Goal: Transaction & Acquisition: Purchase product/service

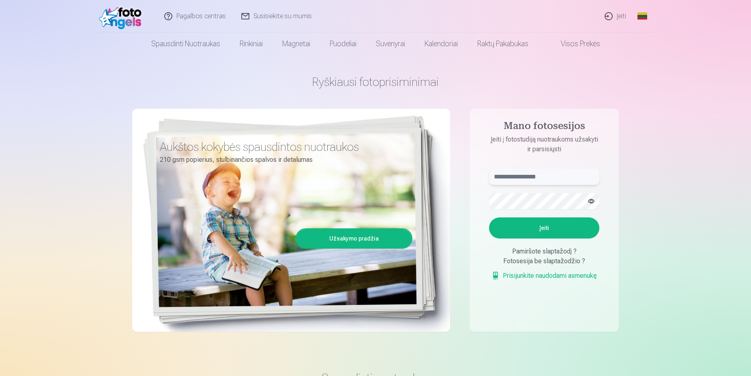
click at [524, 178] on input "text" at bounding box center [544, 177] width 110 height 16
type input "**********"
click at [533, 227] on button "Įeiti" at bounding box center [544, 227] width 110 height 21
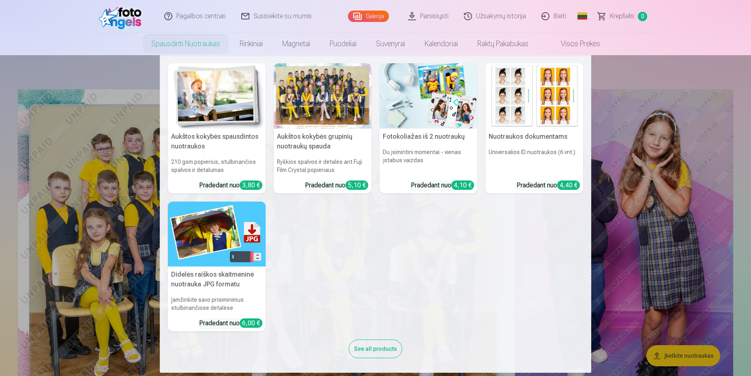
click at [191, 83] on img at bounding box center [217, 95] width 98 height 65
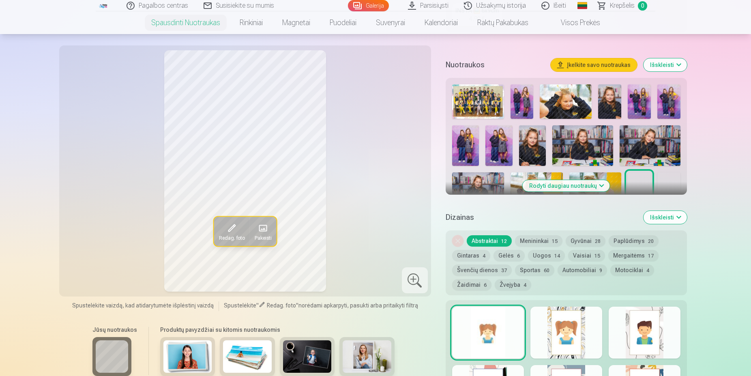
scroll to position [124, 0]
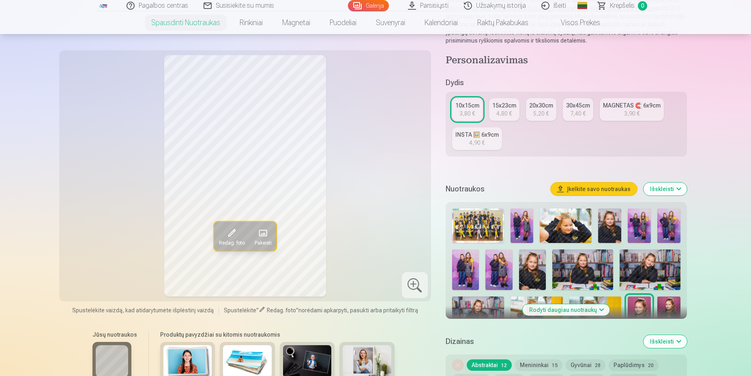
click at [489, 227] on img at bounding box center [478, 225] width 52 height 34
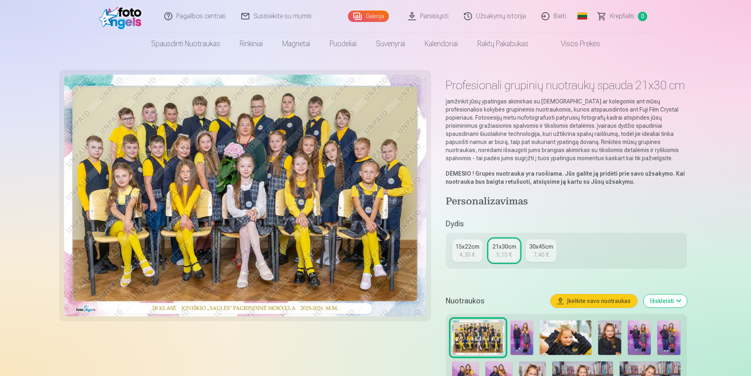
click at [472, 249] on div "15x22cm" at bounding box center [467, 246] width 24 height 8
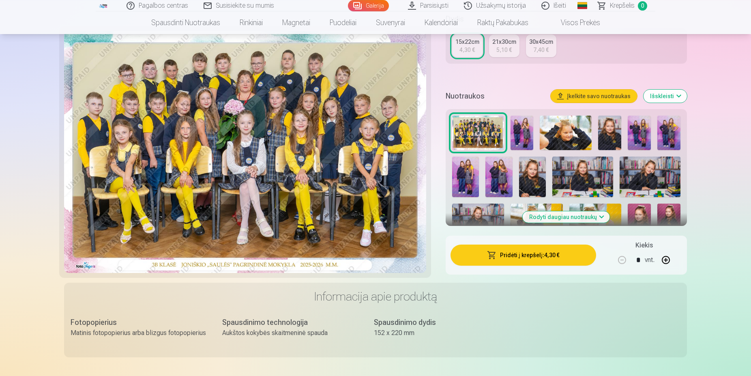
scroll to position [165, 0]
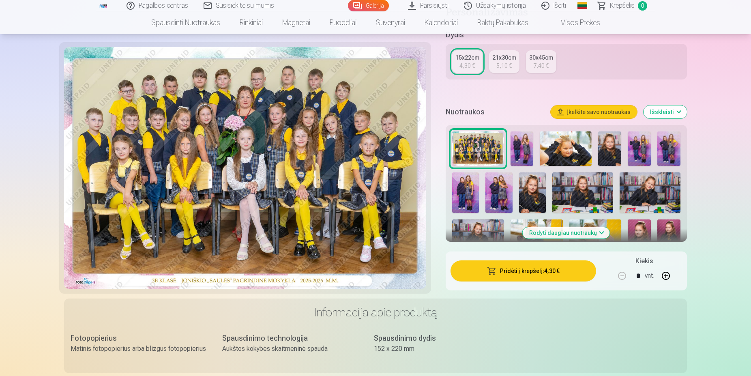
click at [523, 275] on button "Pridėti į krepšelį : 4,30 €" at bounding box center [523, 270] width 146 height 21
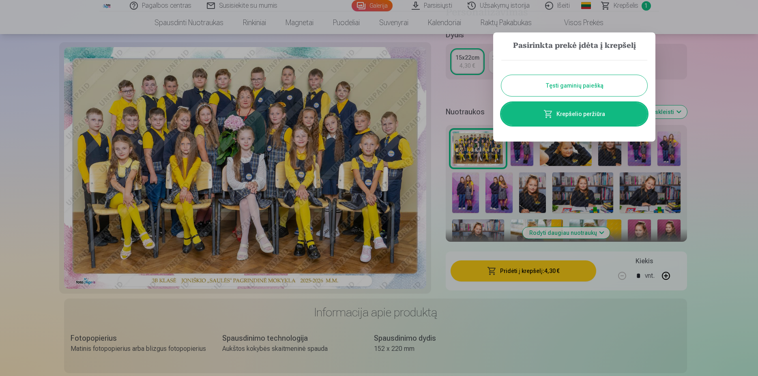
click at [561, 84] on button "Tęsti gaminių paiešką" at bounding box center [574, 85] width 146 height 21
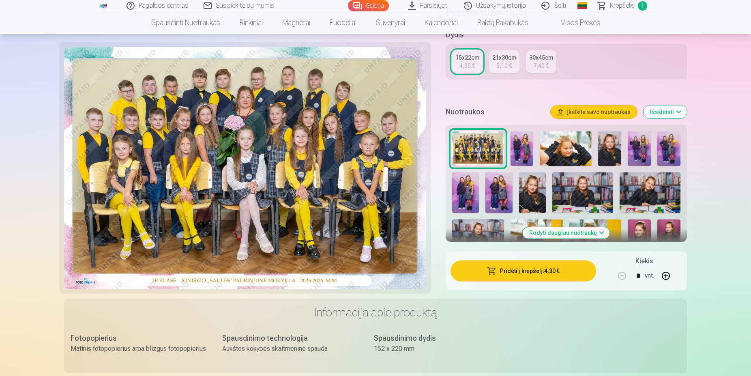
click at [525, 154] on img at bounding box center [521, 148] width 23 height 34
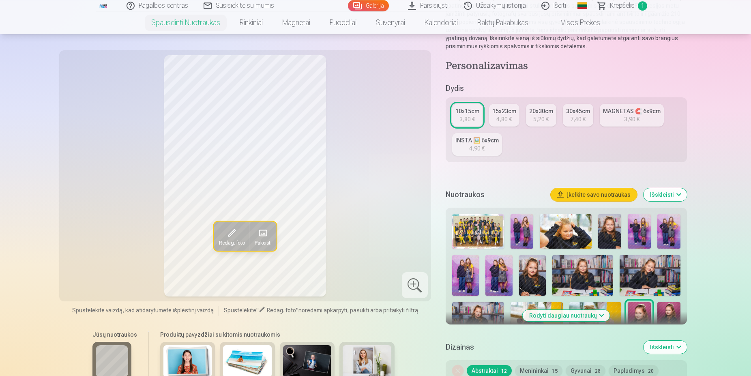
scroll to position [124, 0]
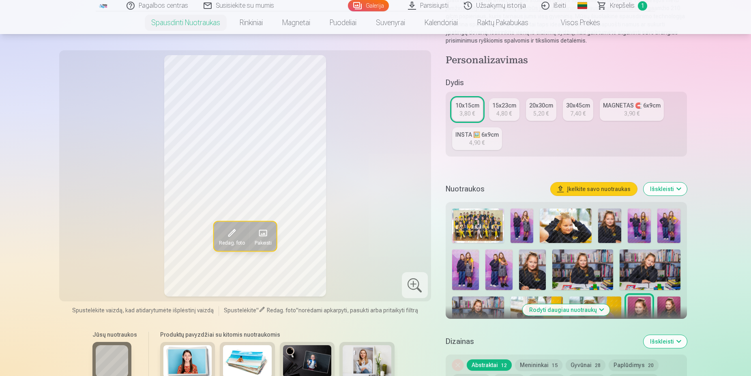
click at [560, 225] on img at bounding box center [566, 225] width 52 height 34
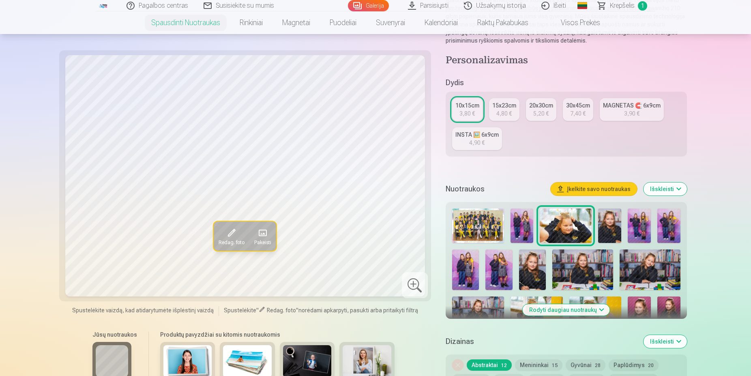
click at [604, 223] on img at bounding box center [609, 225] width 23 height 34
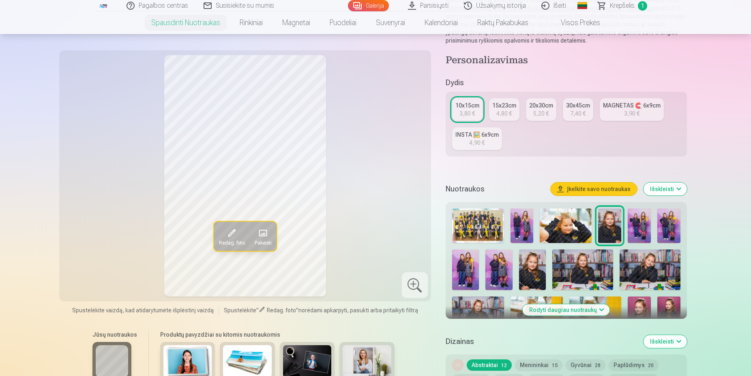
click at [634, 223] on img at bounding box center [639, 225] width 23 height 34
click at [666, 225] on img at bounding box center [668, 225] width 23 height 34
click at [465, 263] on img at bounding box center [465, 269] width 27 height 41
click at [494, 267] on img at bounding box center [498, 269] width 27 height 41
click at [528, 268] on img at bounding box center [532, 269] width 27 height 41
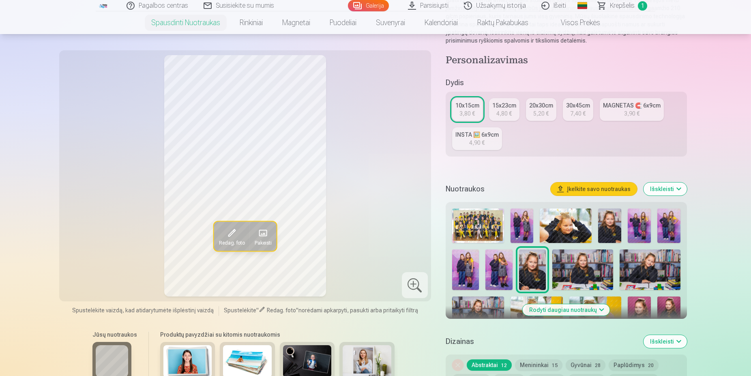
click at [637, 227] on img at bounding box center [639, 225] width 23 height 34
click at [661, 228] on img at bounding box center [668, 225] width 23 height 34
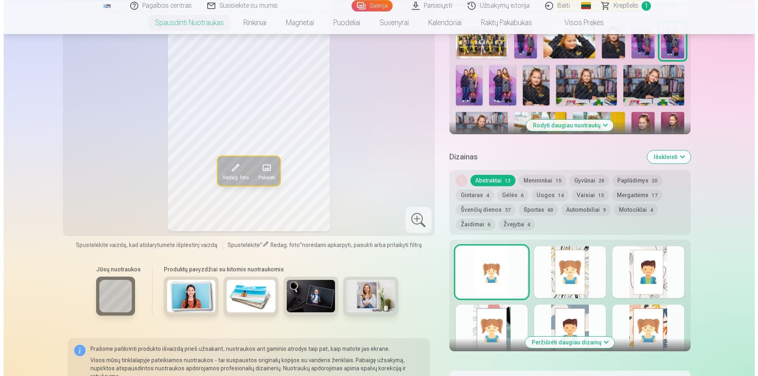
scroll to position [413, 0]
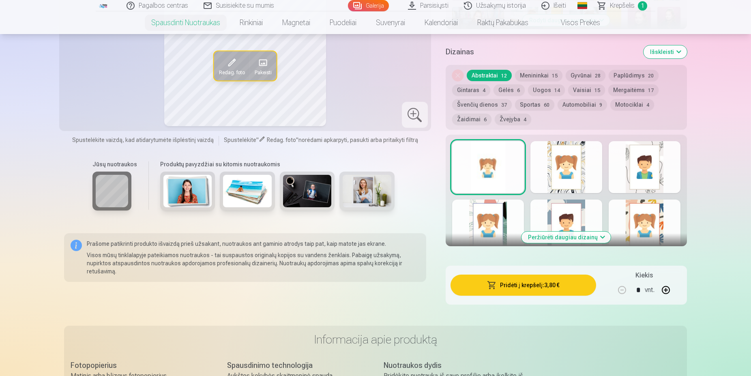
click at [522, 288] on button "Pridėti į krepšelį : 3,80 €" at bounding box center [523, 284] width 146 height 21
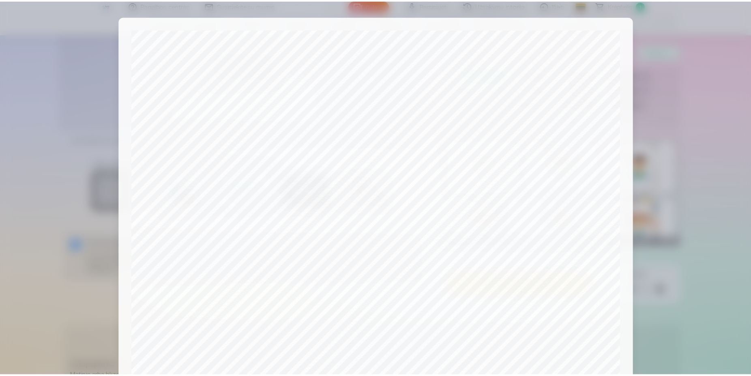
scroll to position [208, 0]
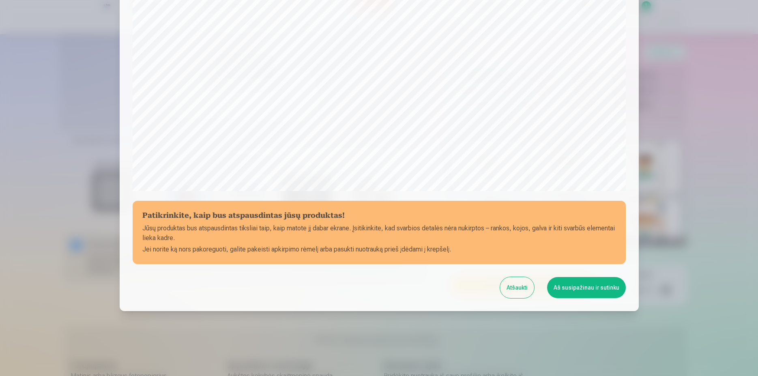
click at [573, 288] on button "Aš susipažinau ir sutinku" at bounding box center [586, 287] width 79 height 21
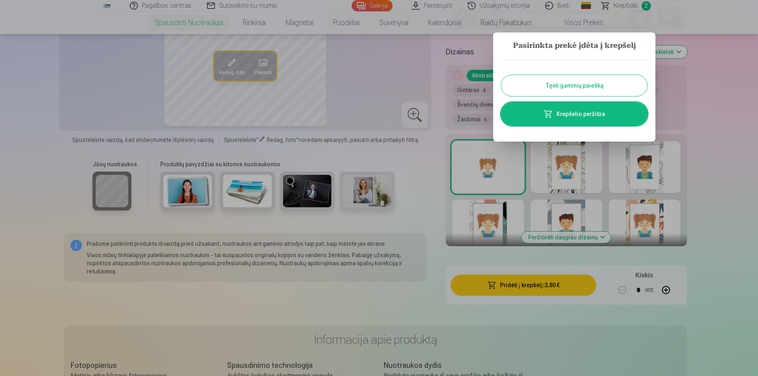
click at [572, 88] on button "Tęsti gaminių paiešką" at bounding box center [574, 85] width 146 height 21
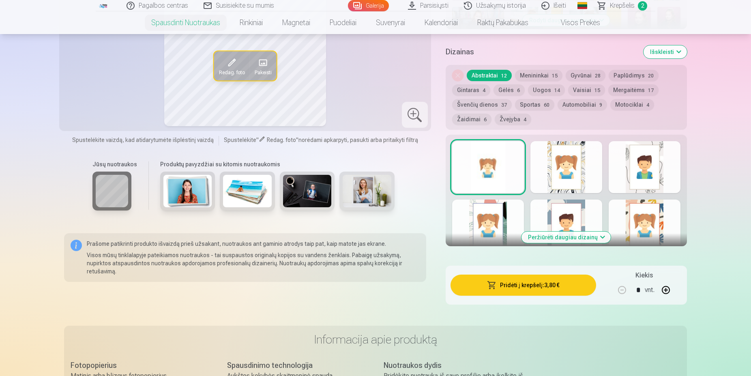
scroll to position [248, 0]
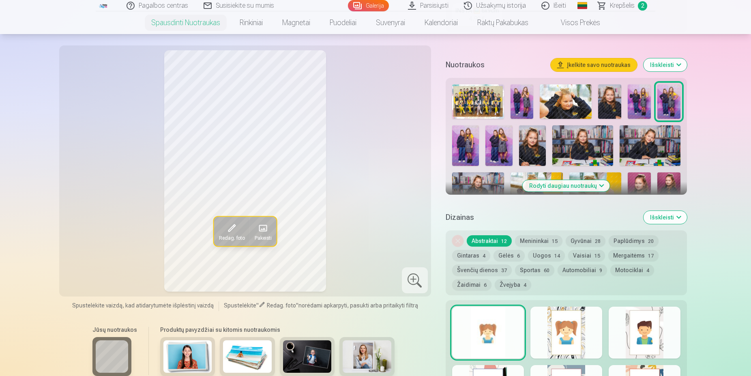
click at [499, 149] on img at bounding box center [498, 145] width 27 height 41
click at [529, 149] on img at bounding box center [532, 145] width 27 height 41
click at [565, 150] on img at bounding box center [582, 145] width 61 height 41
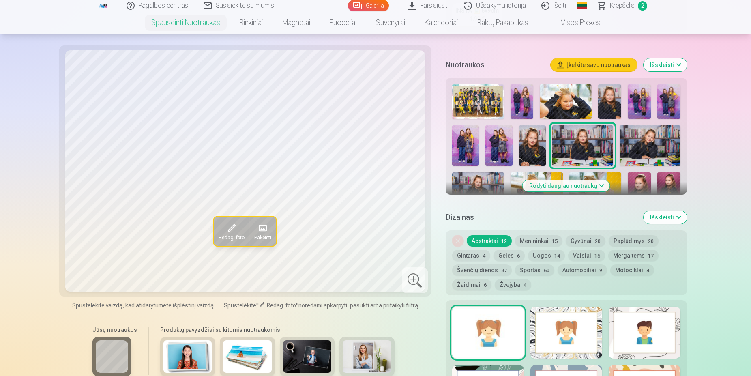
click at [650, 150] on img at bounding box center [649, 145] width 61 height 41
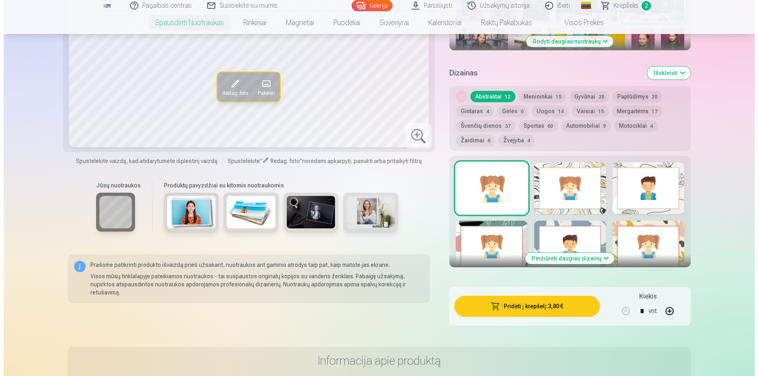
scroll to position [372, 0]
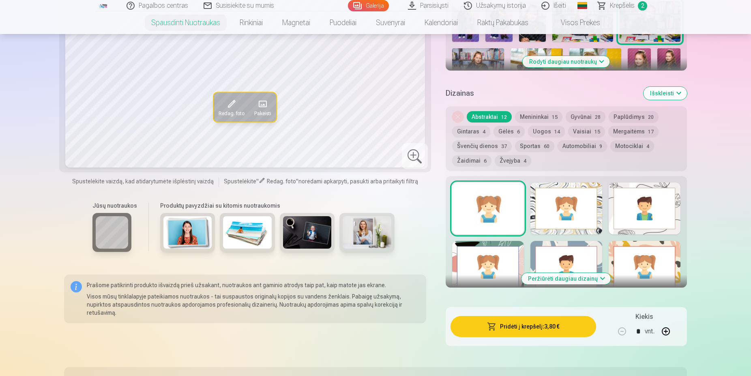
click at [507, 325] on button "Pridėti į krepšelį : 3,80 €" at bounding box center [523, 326] width 146 height 21
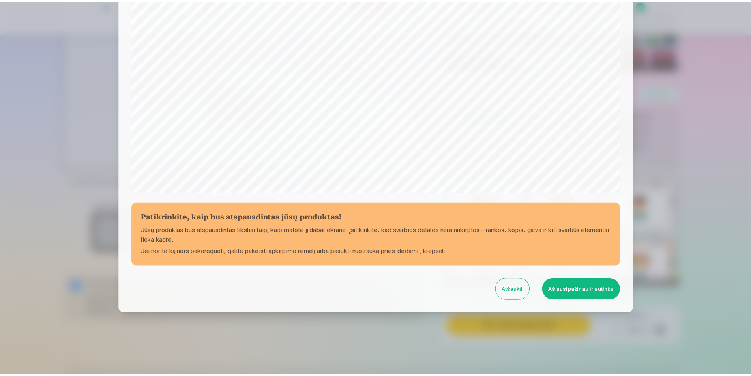
scroll to position [208, 0]
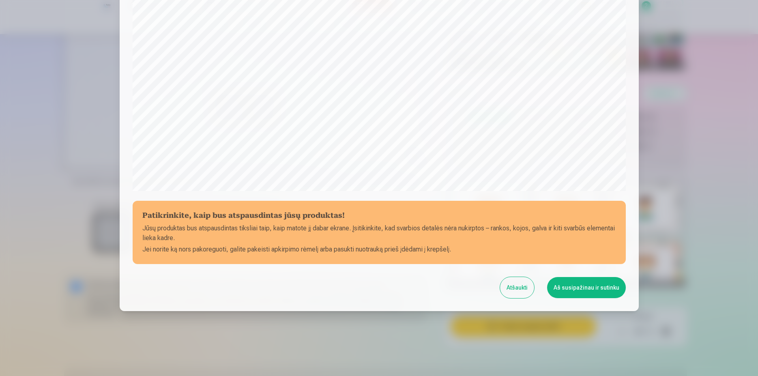
click at [566, 286] on button "Aš susipažinau ir sutinku" at bounding box center [586, 287] width 79 height 21
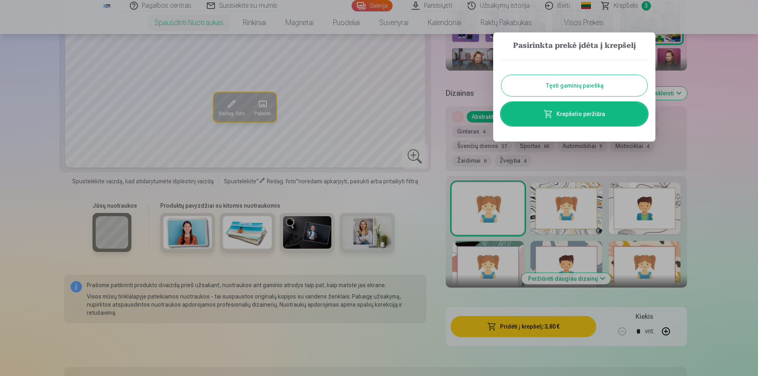
click at [602, 88] on button "Tęsti gaminių paiešką" at bounding box center [574, 85] width 146 height 21
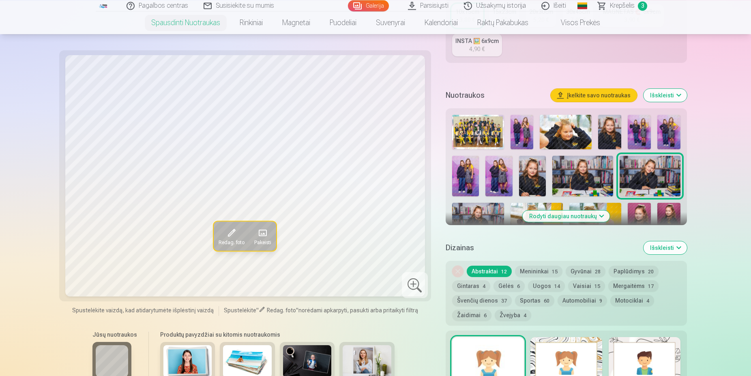
scroll to position [207, 0]
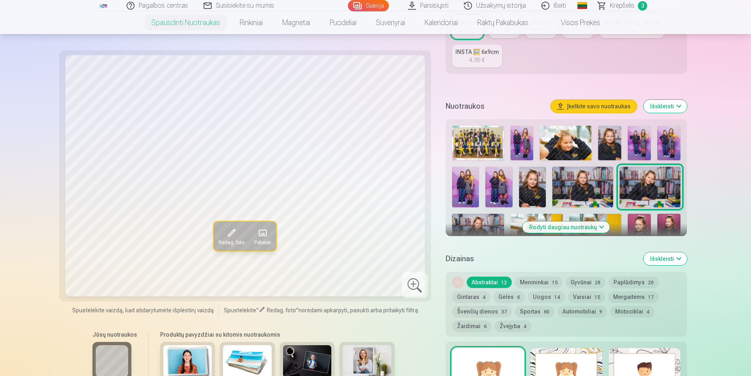
click at [673, 107] on button "Išskleisti" at bounding box center [664, 106] width 43 height 13
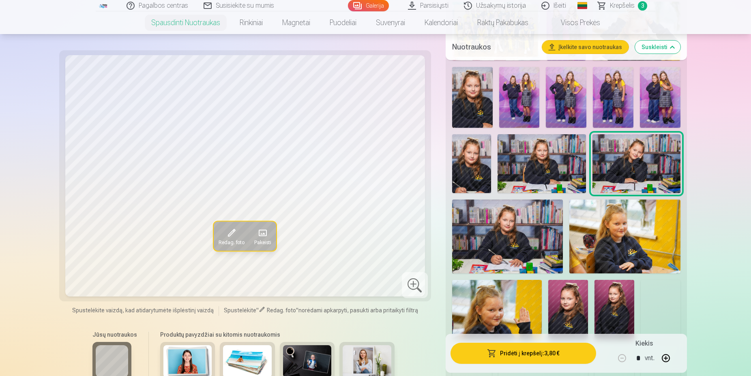
scroll to position [372, 0]
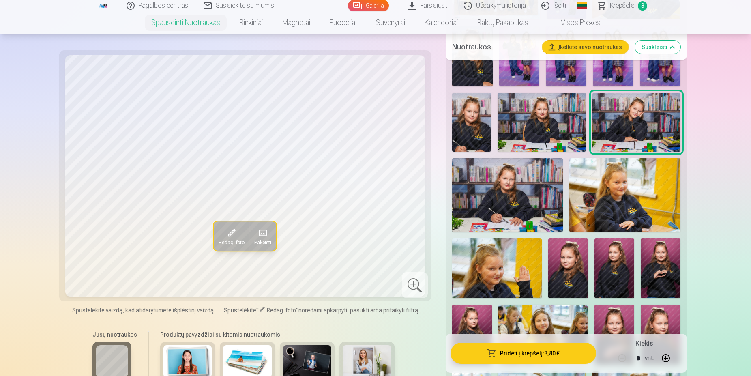
click at [527, 195] on img at bounding box center [507, 195] width 111 height 74
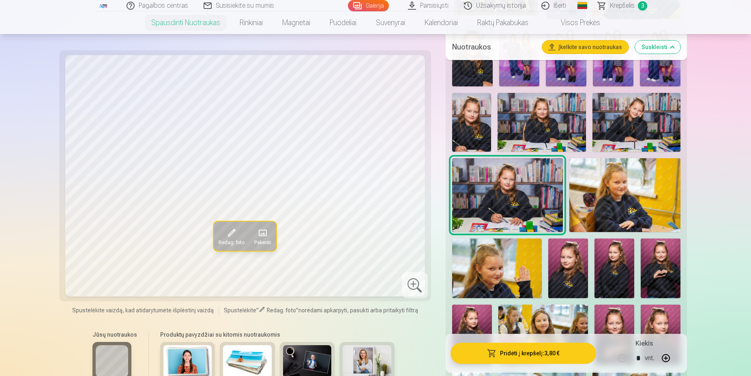
click at [627, 204] on img at bounding box center [624, 195] width 111 height 74
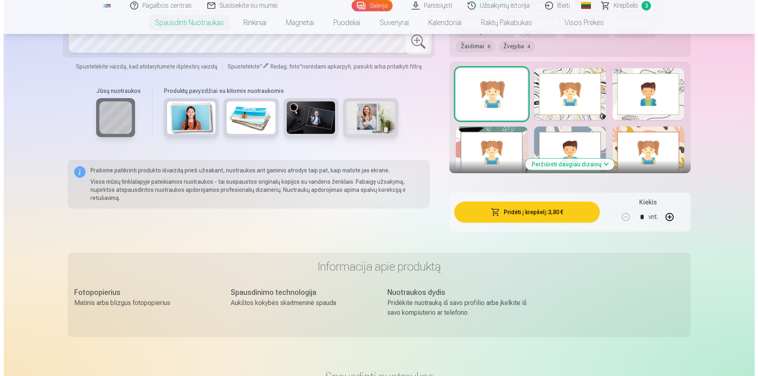
scroll to position [951, 0]
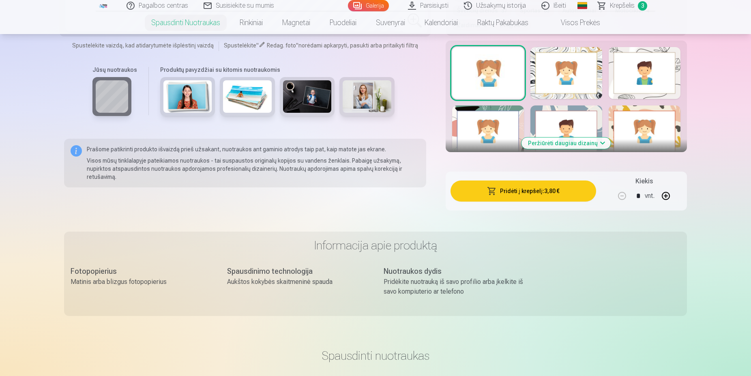
click at [522, 197] on button "Pridėti į krepšelį : 3,80 €" at bounding box center [523, 190] width 146 height 21
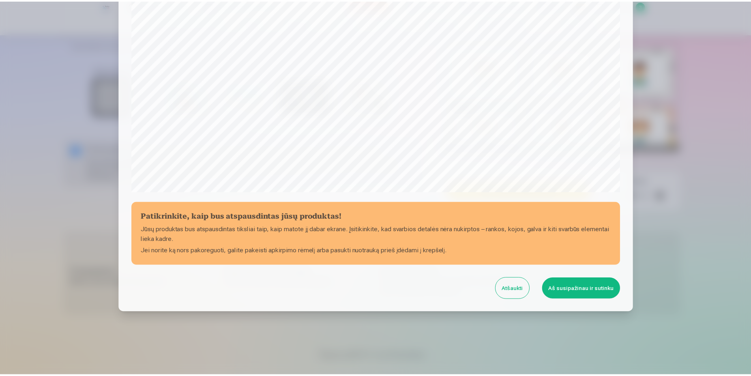
scroll to position [208, 0]
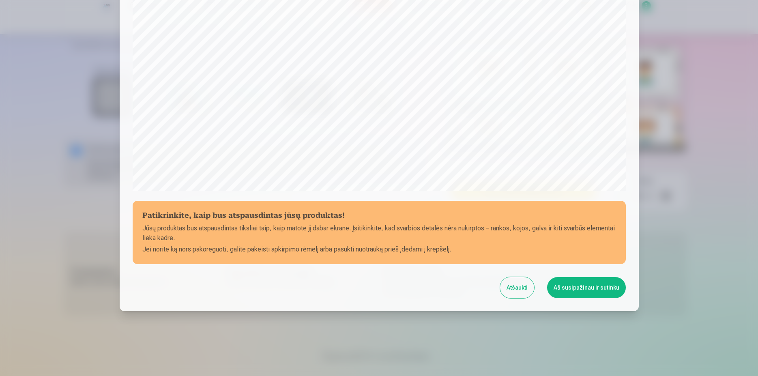
click at [589, 288] on button "Aš susipažinau ir sutinku" at bounding box center [586, 287] width 79 height 21
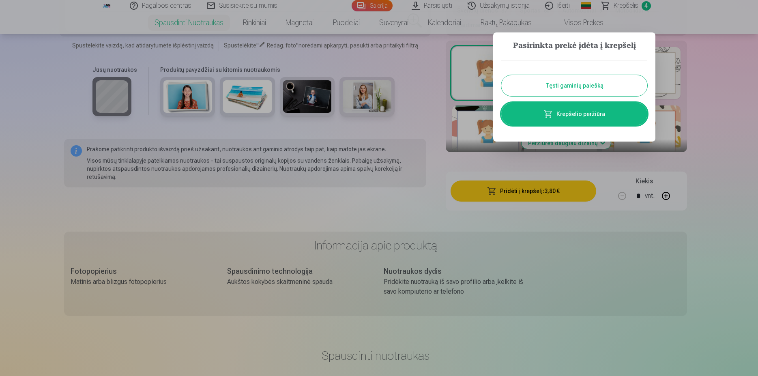
click at [602, 89] on button "Tęsti gaminių paiešką" at bounding box center [574, 85] width 146 height 21
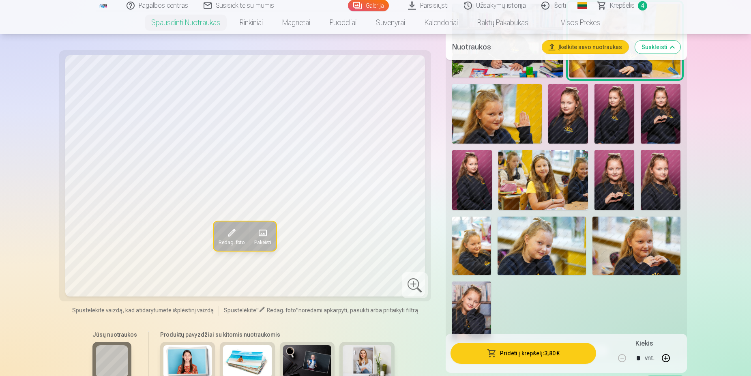
scroll to position [496, 0]
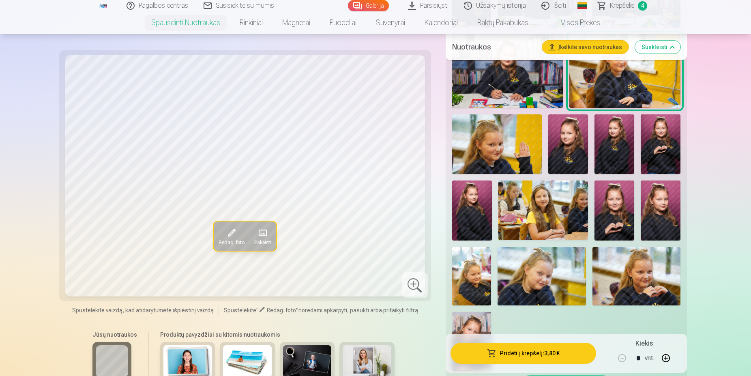
click at [505, 150] on img at bounding box center [497, 144] width 90 height 60
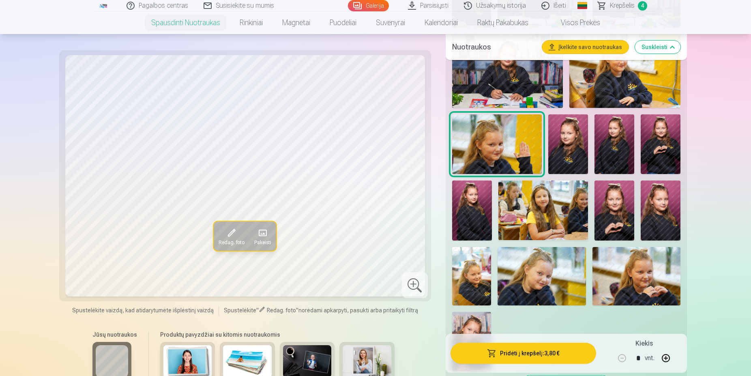
click at [568, 142] on img at bounding box center [568, 144] width 40 height 60
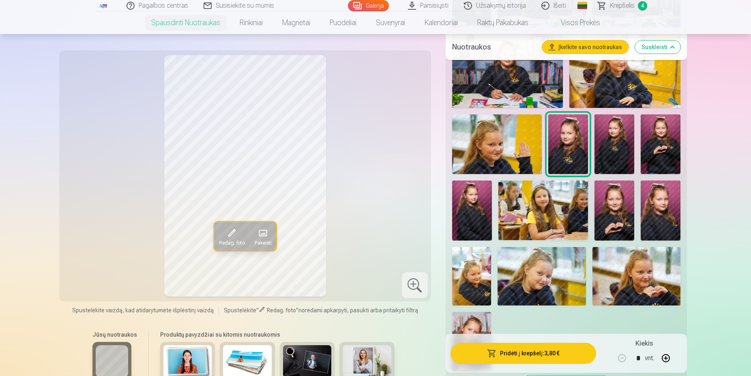
click at [608, 142] on img at bounding box center [614, 144] width 40 height 60
click at [654, 143] on img at bounding box center [660, 144] width 40 height 60
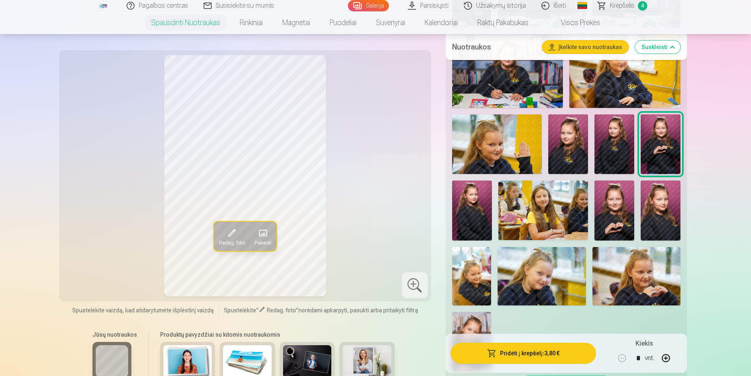
click at [471, 206] on img at bounding box center [472, 210] width 40 height 60
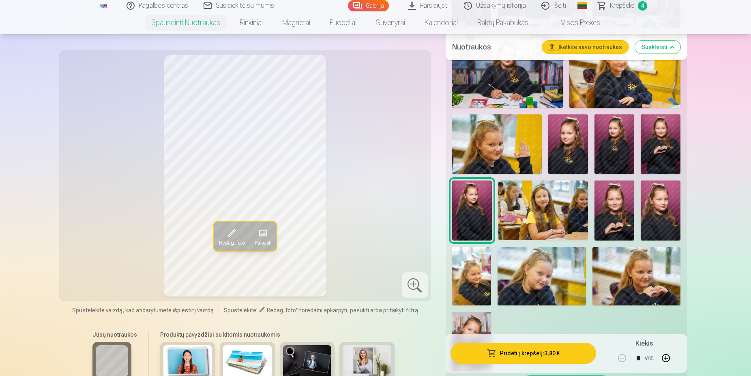
click at [529, 212] on img at bounding box center [543, 210] width 90 height 60
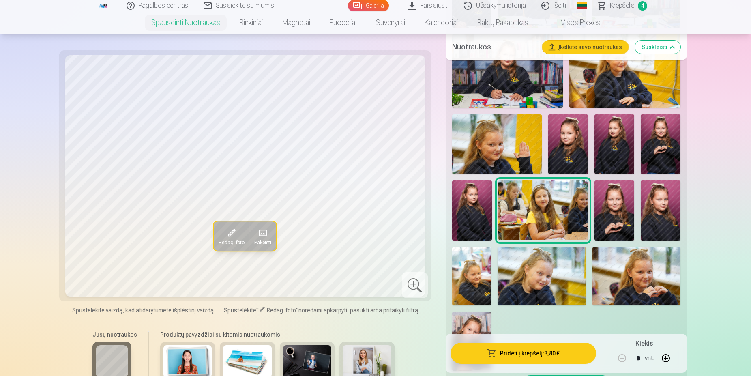
click at [609, 206] on img at bounding box center [614, 210] width 40 height 60
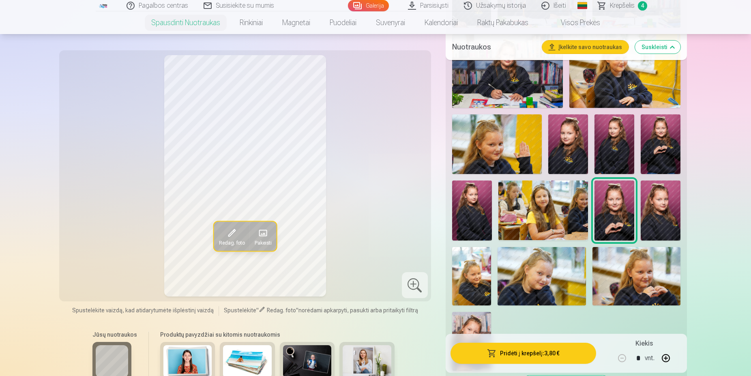
click at [665, 208] on img at bounding box center [660, 210] width 40 height 60
click at [469, 276] on img at bounding box center [471, 276] width 39 height 59
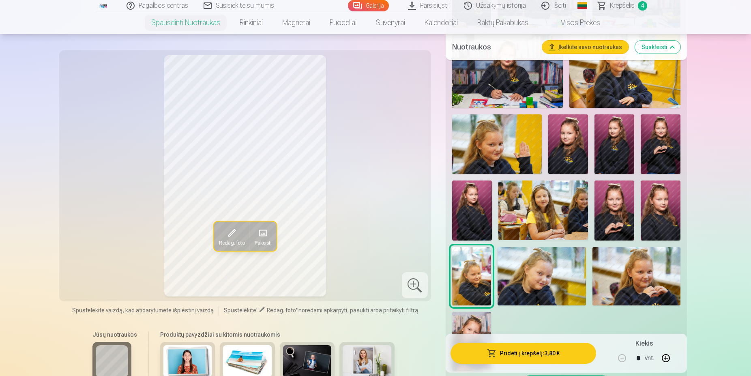
click at [540, 278] on img at bounding box center [541, 276] width 88 height 59
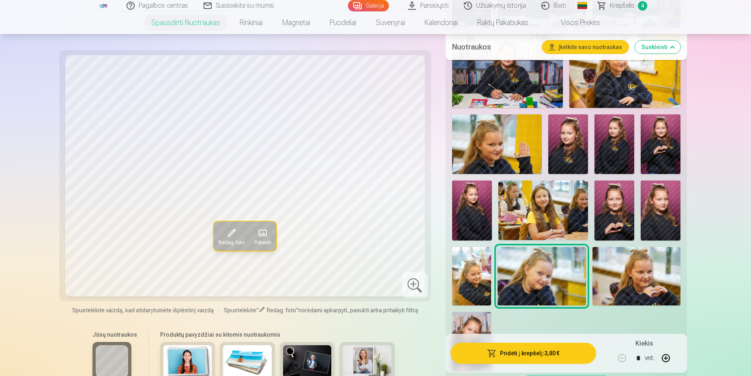
click at [632, 272] on img at bounding box center [636, 276] width 88 height 59
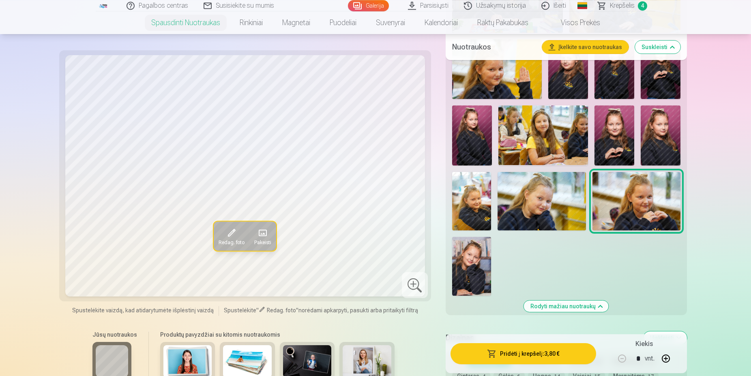
scroll to position [579, 0]
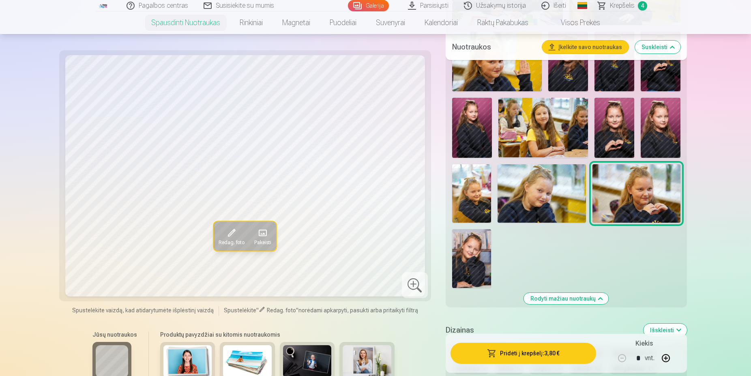
click at [470, 267] on img at bounding box center [471, 258] width 39 height 58
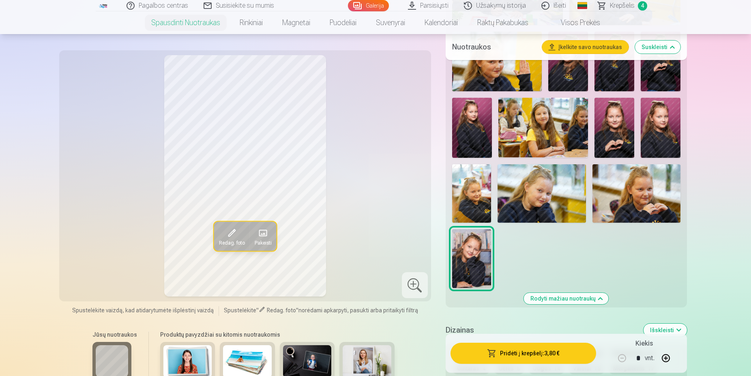
scroll to position [413, 0]
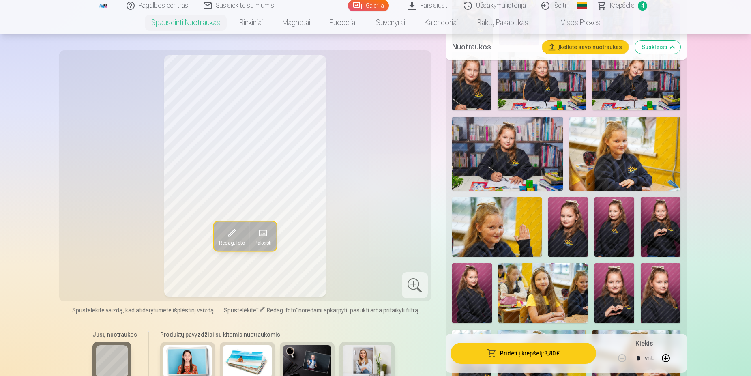
click at [574, 223] on img at bounding box center [568, 227] width 40 height 60
click at [604, 224] on img at bounding box center [614, 227] width 40 height 60
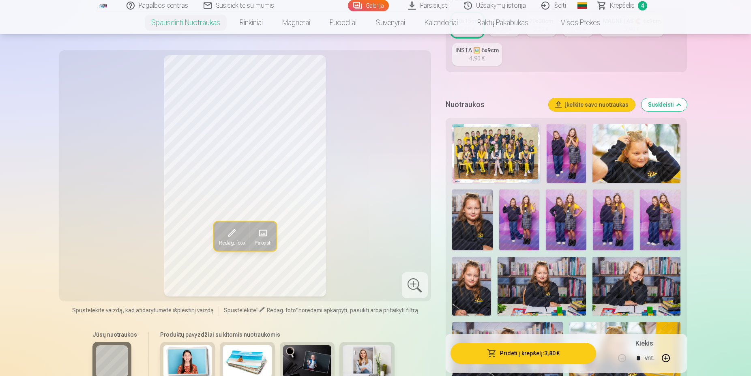
scroll to position [207, 0]
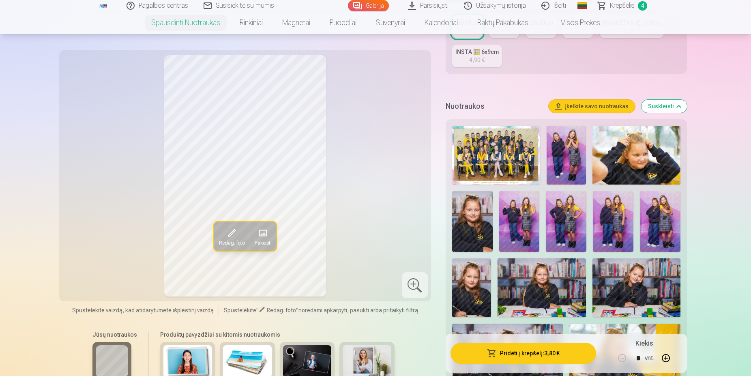
click at [512, 221] on img at bounding box center [519, 221] width 41 height 61
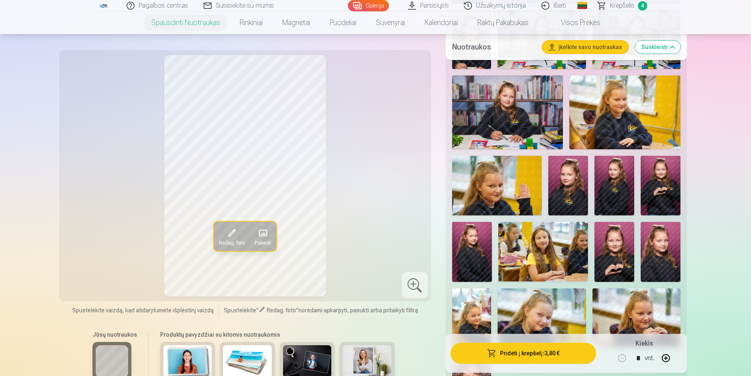
scroll to position [496, 0]
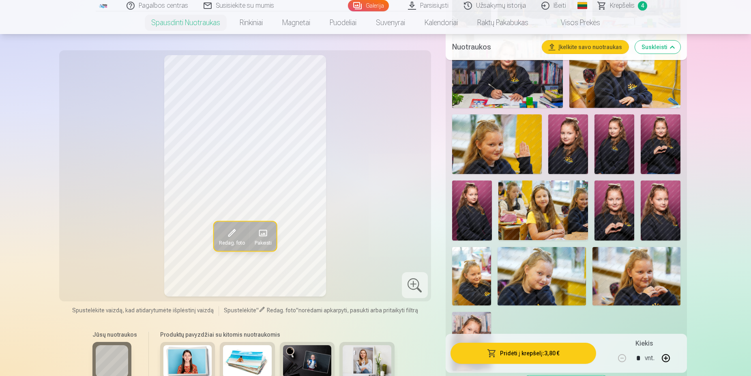
click at [617, 193] on img at bounding box center [614, 210] width 40 height 60
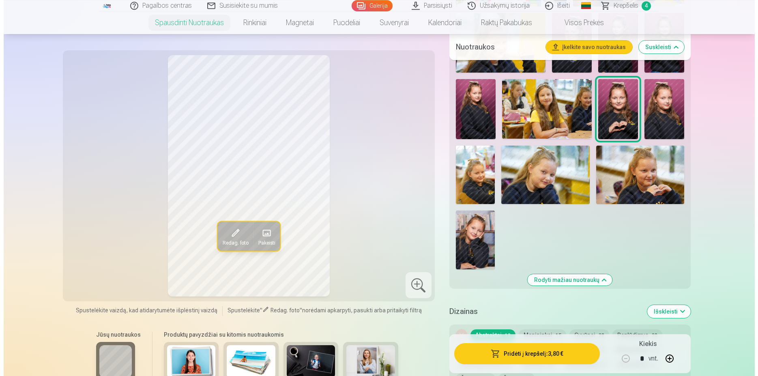
scroll to position [620, 0]
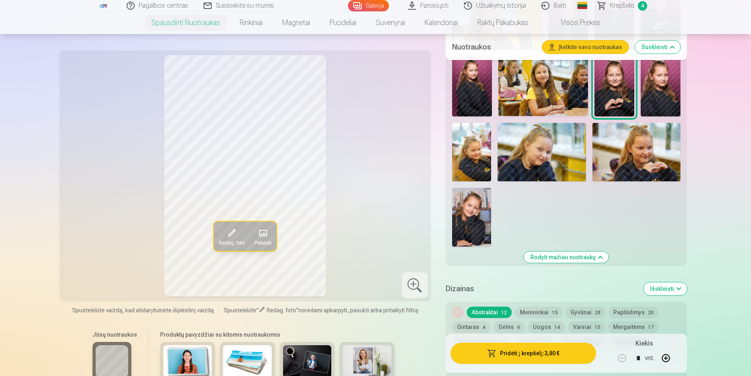
click at [527, 356] on button "Pridėti į krepšelį : 3,80 €" at bounding box center [523, 353] width 146 height 21
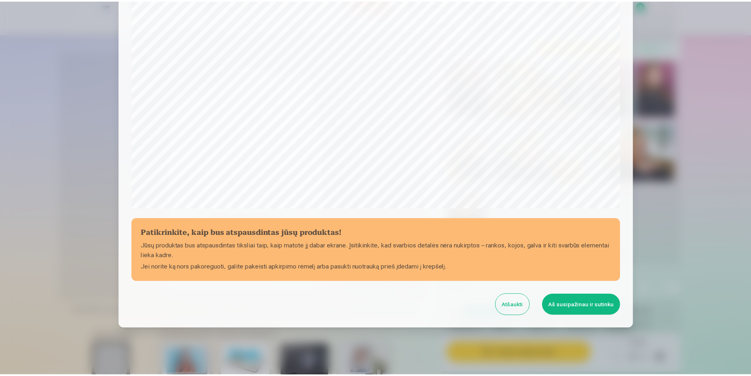
scroll to position [208, 0]
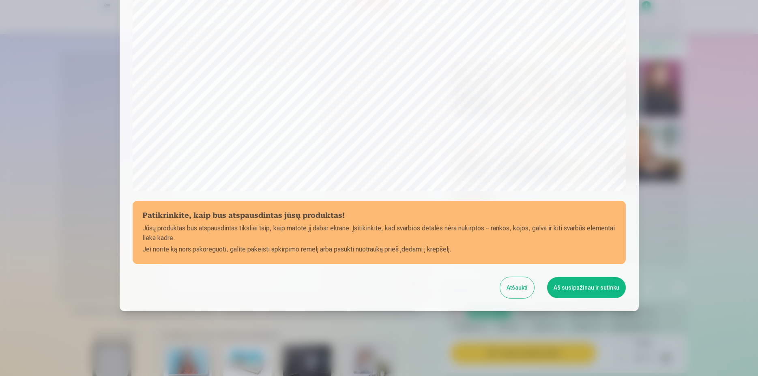
click at [570, 289] on button "Aš susipažinau ir sutinku" at bounding box center [586, 287] width 79 height 21
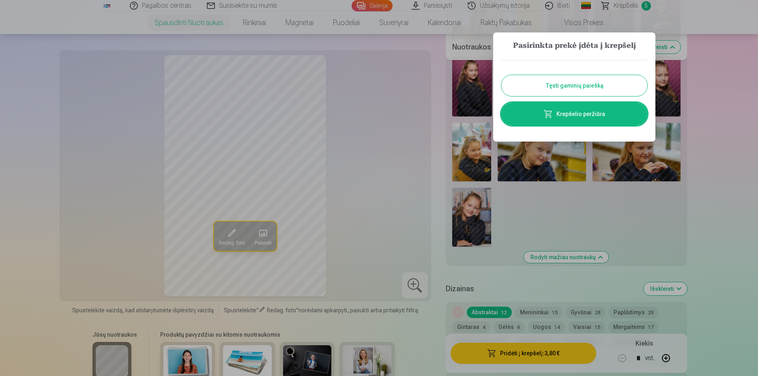
click at [583, 85] on button "Tęsti gaminių paiešką" at bounding box center [574, 85] width 146 height 21
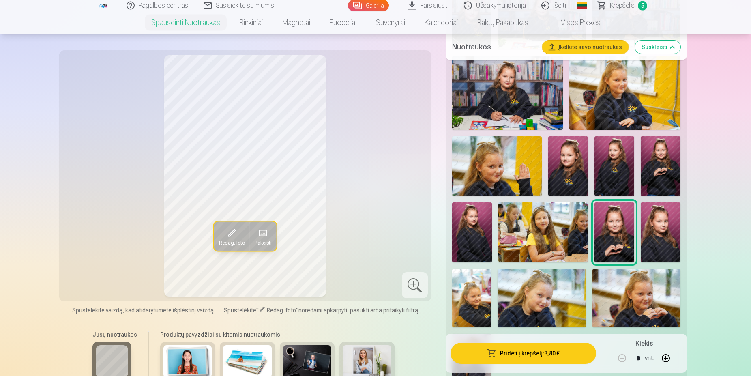
scroll to position [455, 0]
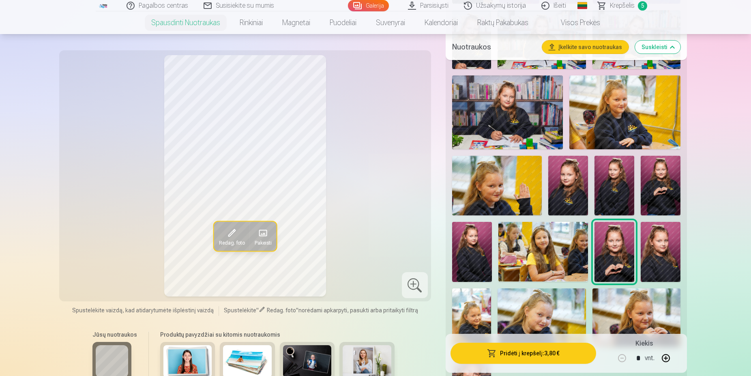
click at [615, 190] on img at bounding box center [614, 186] width 40 height 60
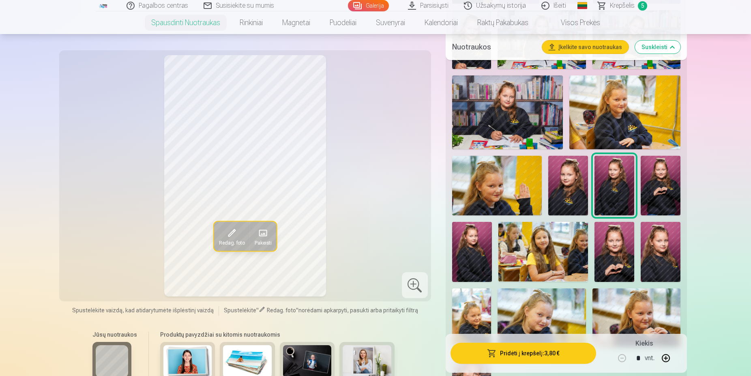
click at [574, 184] on img at bounding box center [568, 186] width 40 height 60
click at [472, 250] on img at bounding box center [472, 252] width 40 height 60
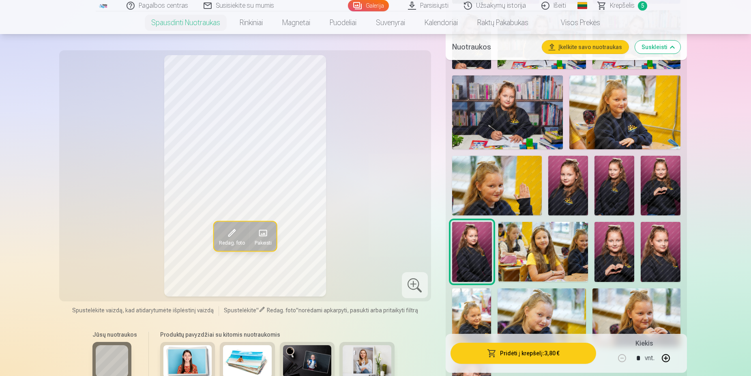
click at [662, 248] on img at bounding box center [660, 252] width 40 height 60
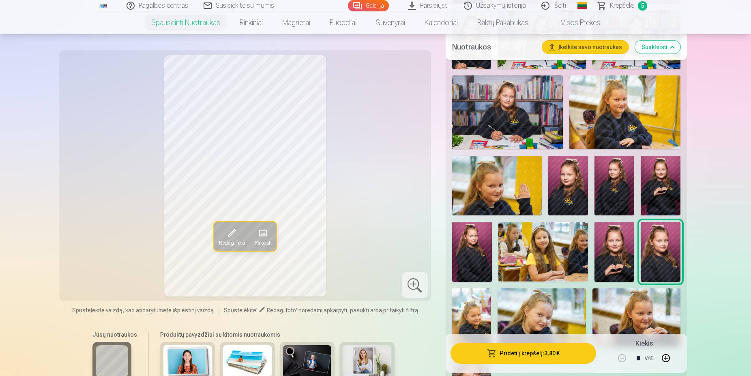
click at [614, 186] on img at bounding box center [614, 186] width 40 height 60
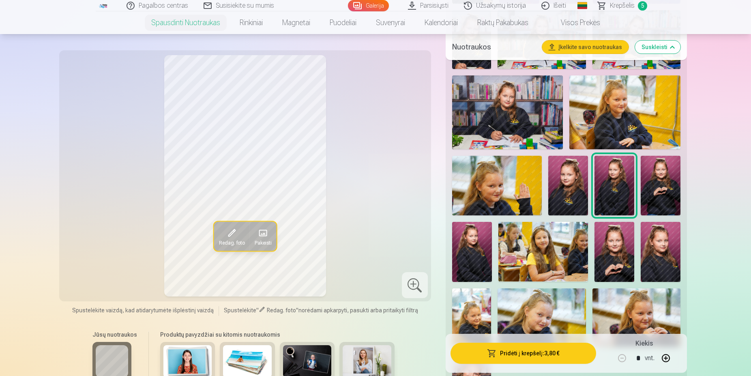
click at [652, 178] on img at bounding box center [660, 186] width 40 height 60
click at [569, 184] on img at bounding box center [568, 186] width 40 height 60
click at [618, 182] on img at bounding box center [614, 186] width 40 height 60
click at [467, 244] on img at bounding box center [472, 252] width 40 height 60
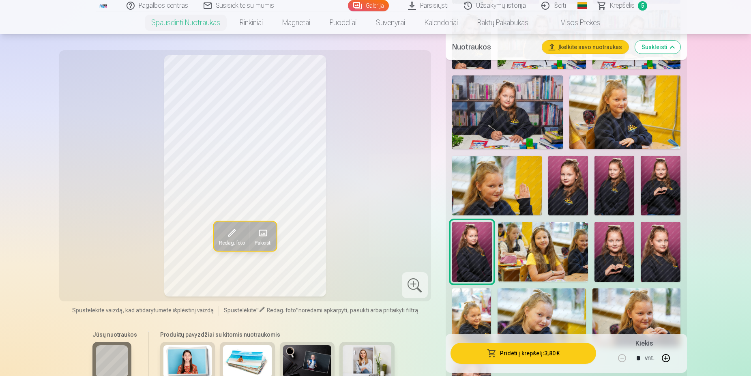
click at [670, 182] on img at bounding box center [660, 186] width 40 height 60
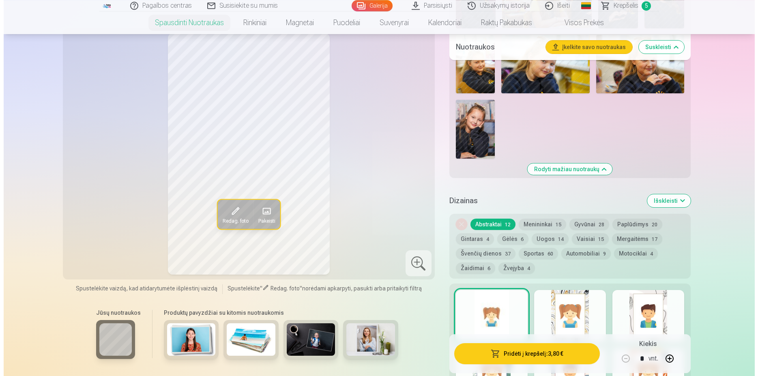
scroll to position [703, 0]
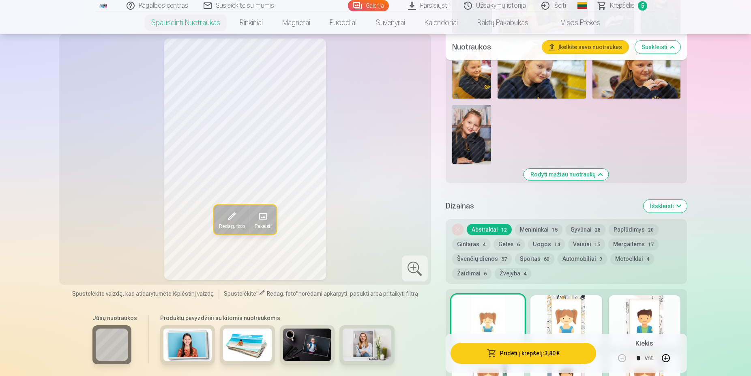
click at [260, 223] on span at bounding box center [262, 216] width 13 height 13
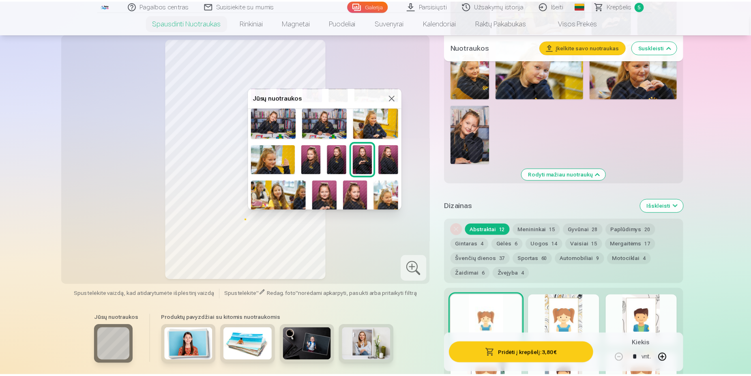
scroll to position [118, 0]
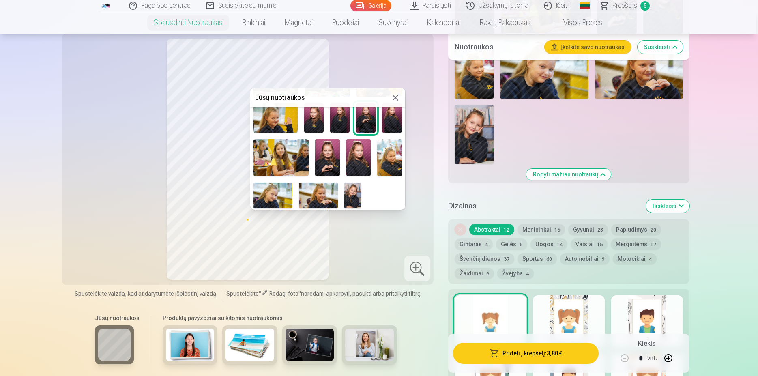
click at [390, 97] on button at bounding box center [395, 98] width 10 height 10
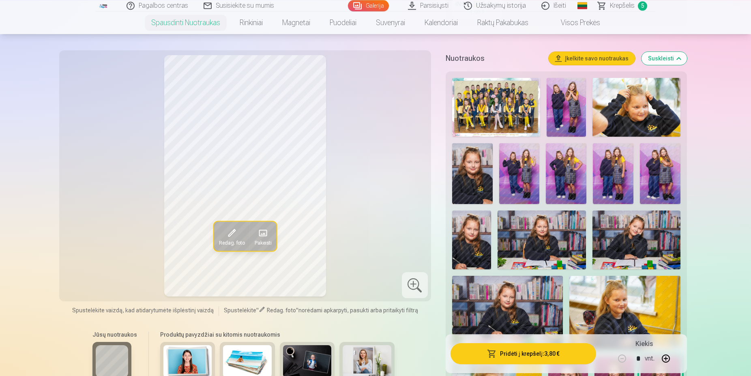
scroll to position [124, 0]
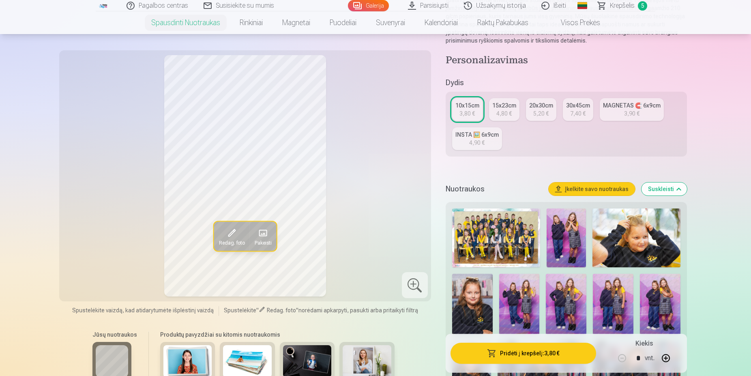
click at [624, 109] on div "3,90 €" at bounding box center [631, 113] width 15 height 8
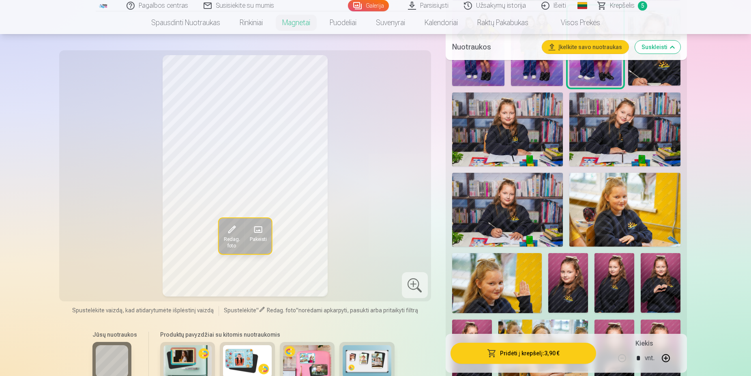
scroll to position [455, 0]
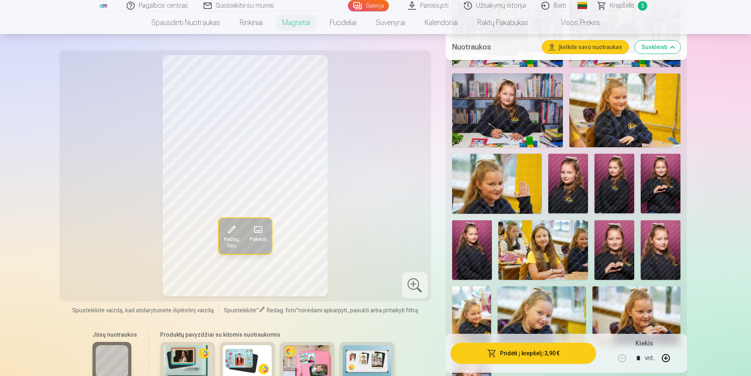
click at [659, 178] on img at bounding box center [660, 184] width 40 height 60
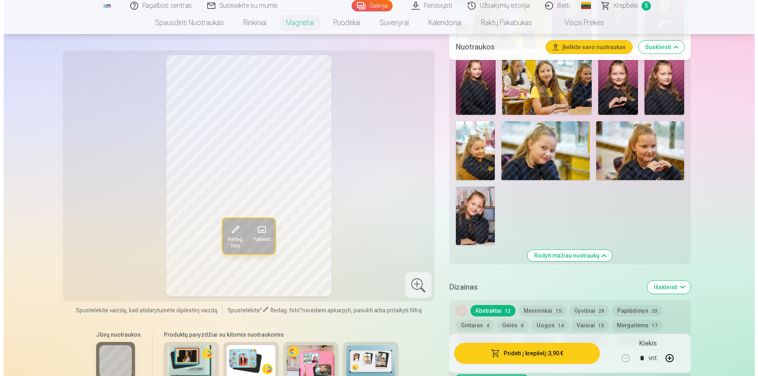
scroll to position [620, 0]
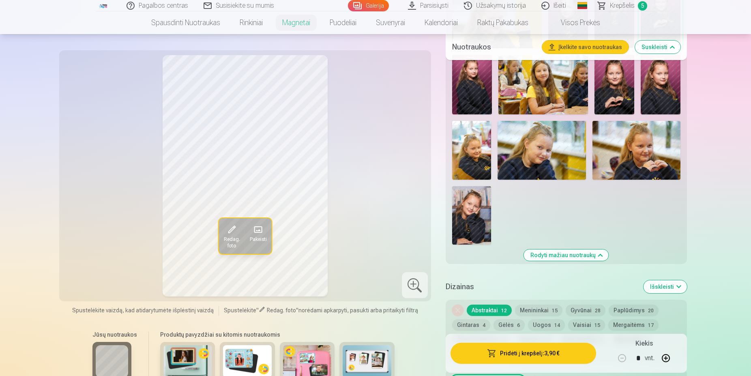
click at [518, 353] on button "Pridėti į krepšelį : 3,90 €" at bounding box center [523, 353] width 146 height 21
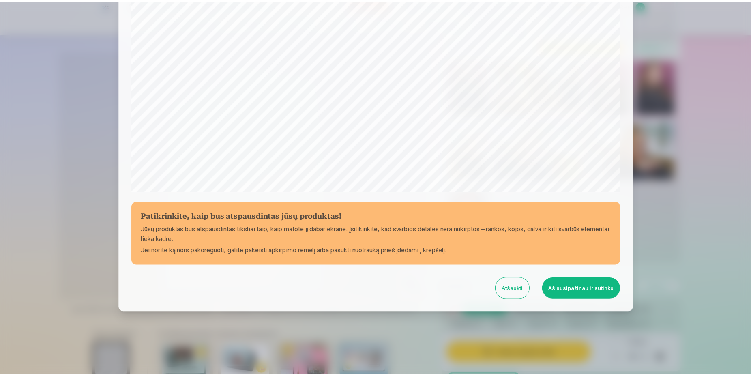
scroll to position [208, 0]
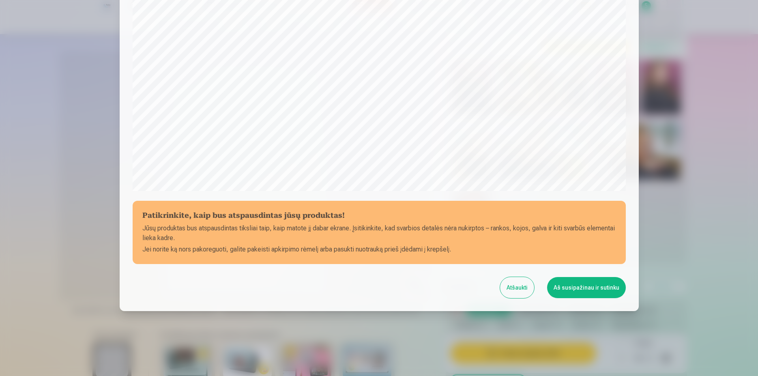
click at [584, 287] on button "Aš susipažinau ir sutinku" at bounding box center [586, 287] width 79 height 21
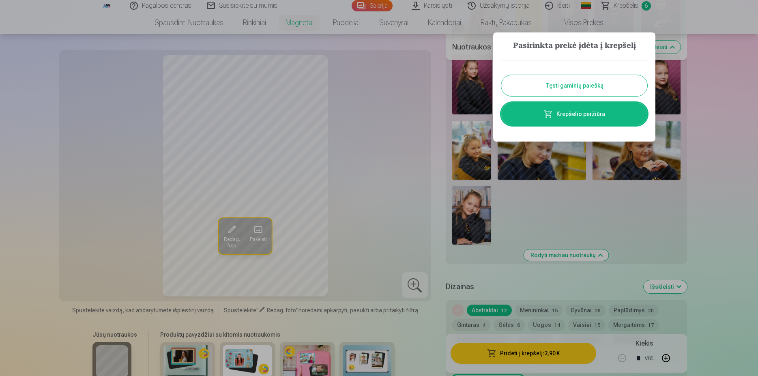
click at [577, 83] on button "Tęsti gaminių paiešką" at bounding box center [574, 85] width 146 height 21
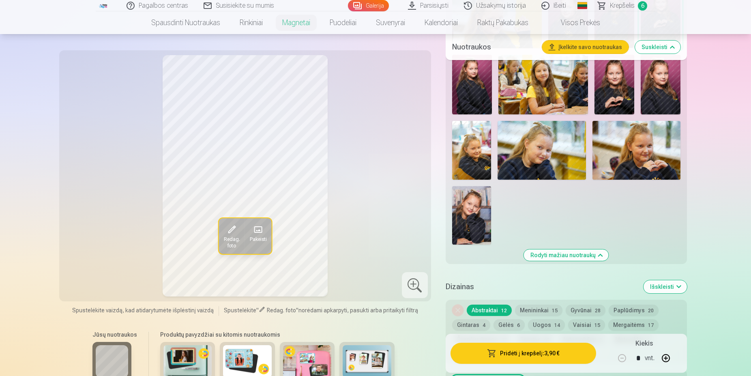
click at [469, 219] on img at bounding box center [471, 215] width 39 height 58
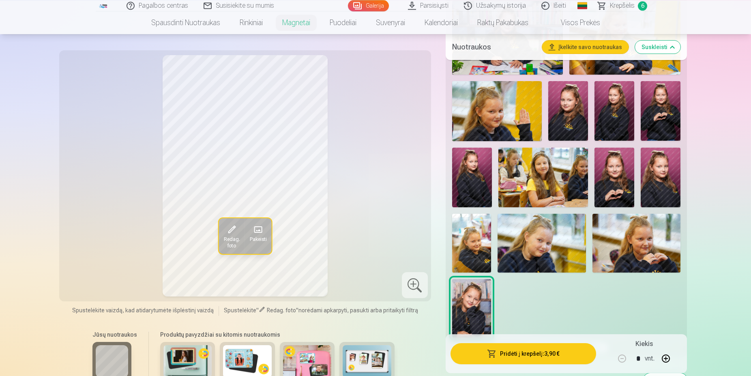
scroll to position [496, 0]
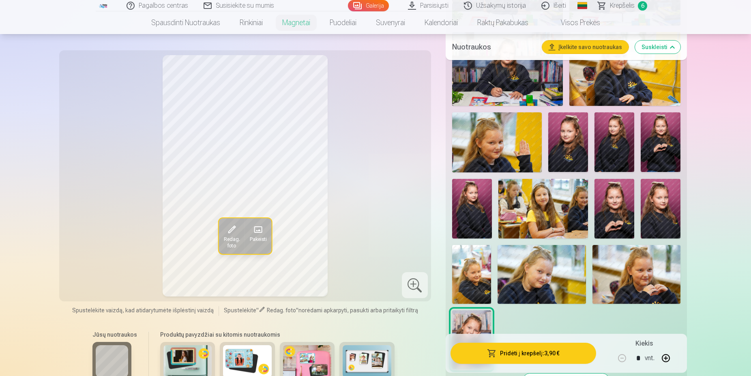
click at [657, 202] on img at bounding box center [660, 209] width 40 height 60
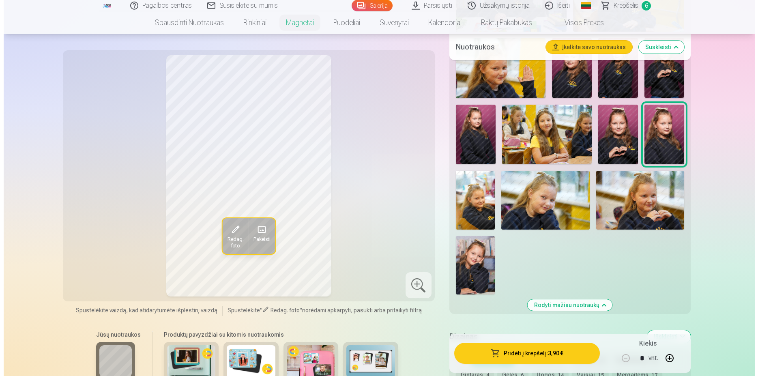
scroll to position [662, 0]
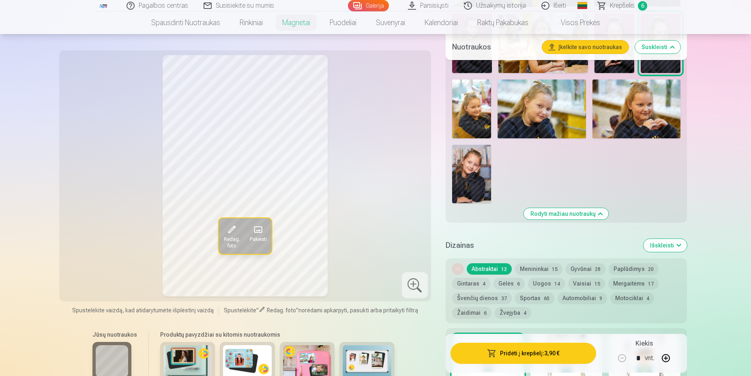
click at [516, 352] on button "Pridėti į krepšelį : 3,90 €" at bounding box center [523, 353] width 146 height 21
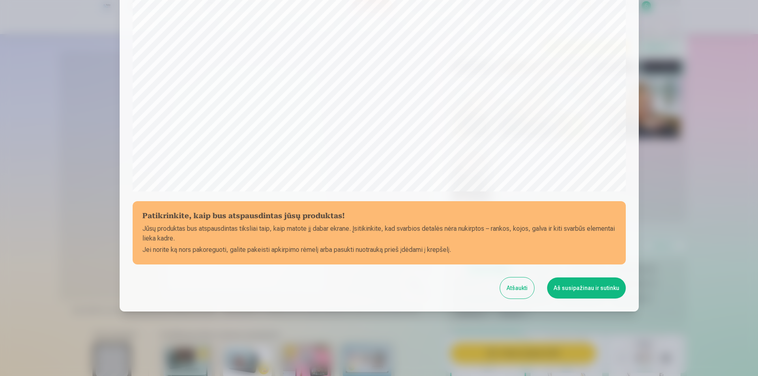
scroll to position [208, 0]
click at [576, 289] on button "Aš susipažinau ir sutinku" at bounding box center [586, 287] width 79 height 21
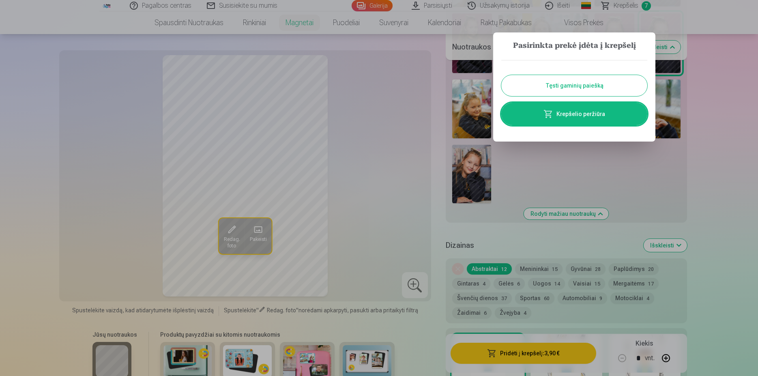
click at [591, 116] on link "Krepšelio peržiūra" at bounding box center [574, 114] width 146 height 23
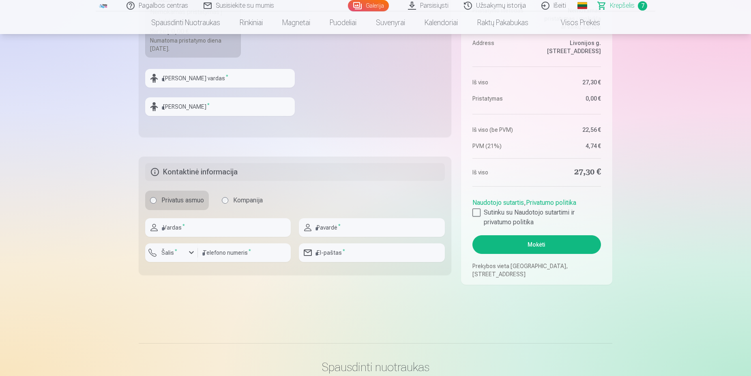
scroll to position [413, 0]
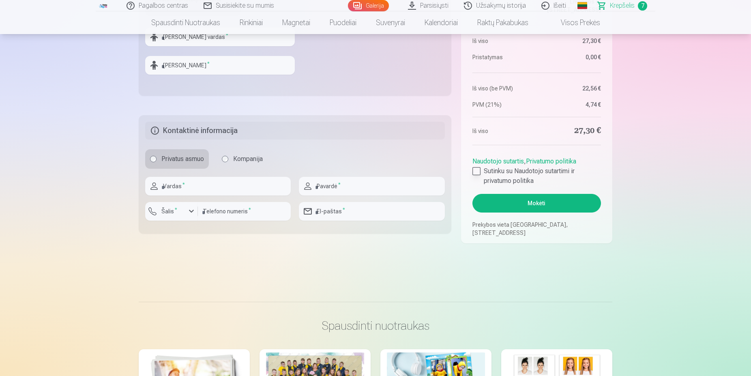
click at [476, 172] on div at bounding box center [476, 171] width 8 height 8
click at [540, 201] on button "Mokėti" at bounding box center [536, 203] width 129 height 19
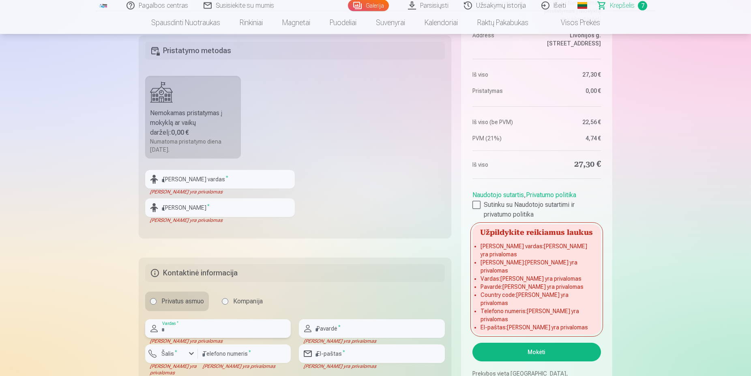
scroll to position [248, 0]
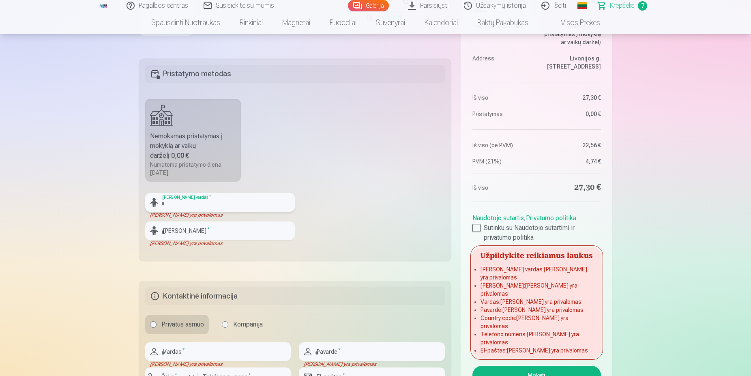
click at [210, 201] on input "text" at bounding box center [220, 202] width 150 height 19
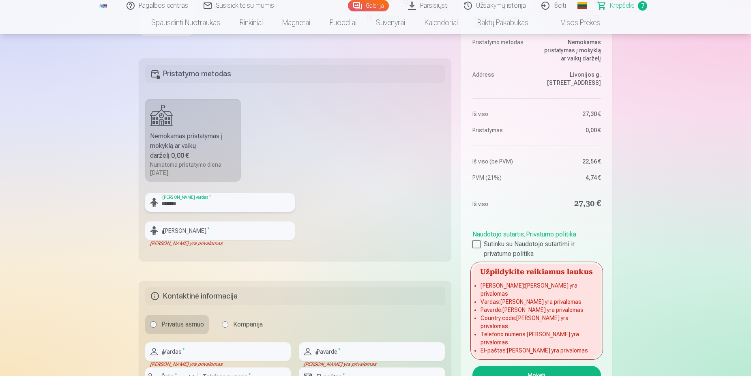
type input "*******"
click at [203, 227] on input "text" at bounding box center [220, 230] width 150 height 19
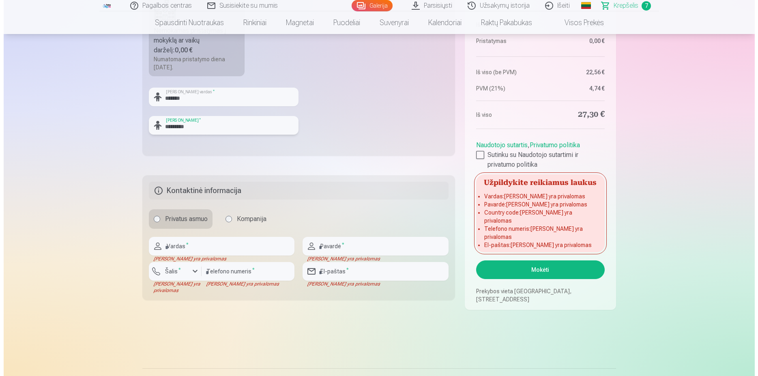
scroll to position [372, 0]
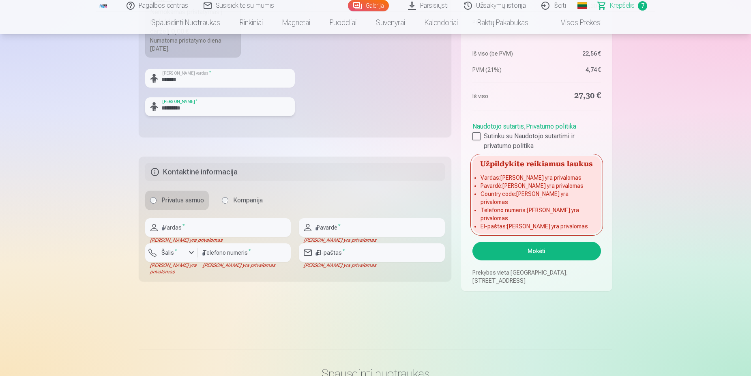
type input "*********"
click at [169, 228] on input "text" at bounding box center [218, 227] width 146 height 19
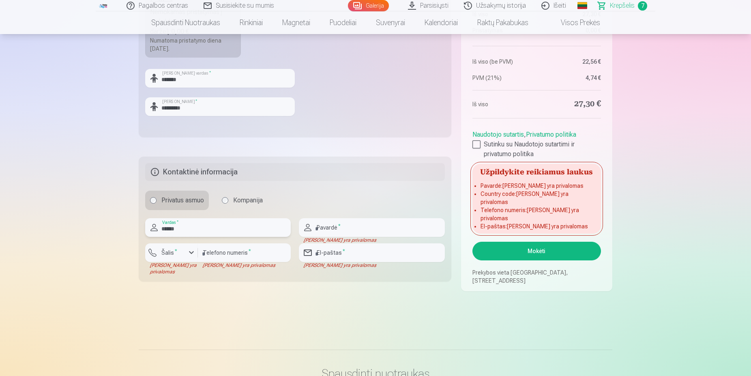
type input "******"
click at [343, 225] on input "text" at bounding box center [372, 227] width 146 height 19
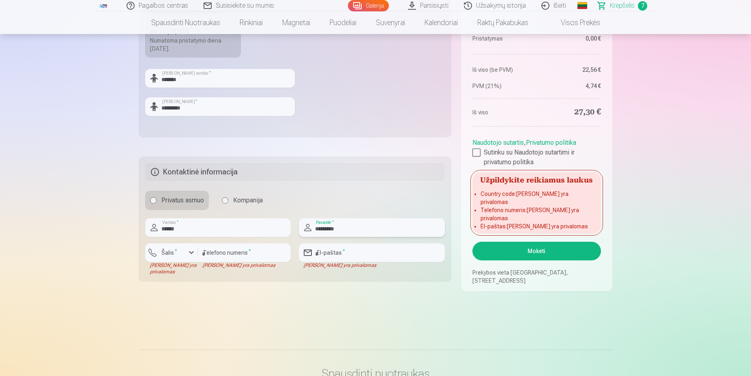
type input "*********"
click at [247, 258] on input "number" at bounding box center [244, 252] width 93 height 19
click at [195, 253] on div "button" at bounding box center [191, 253] width 10 height 10
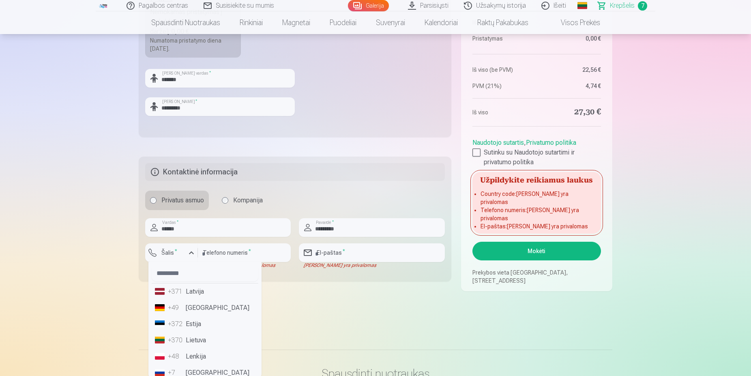
click at [191, 338] on li "+370 Lietuva" at bounding box center [205, 340] width 107 height 16
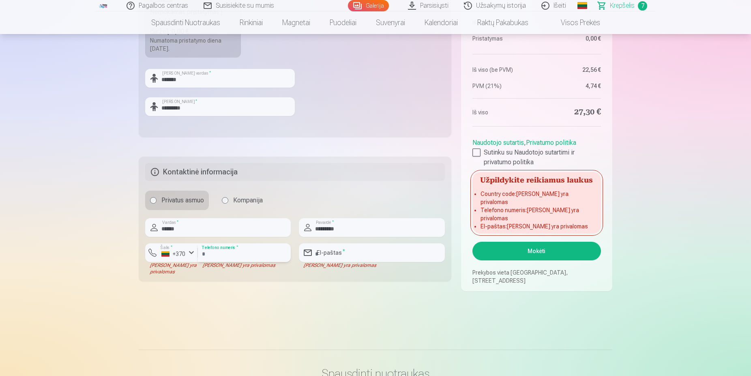
drag, startPoint x: 231, startPoint y: 254, endPoint x: 197, endPoint y: 250, distance: 34.6
click at [198, 251] on input "number" at bounding box center [244, 252] width 93 height 19
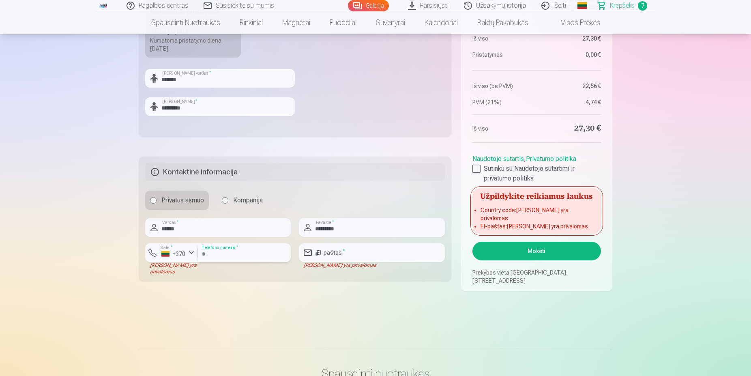
type input "********"
click at [349, 253] on input "email" at bounding box center [372, 252] width 146 height 19
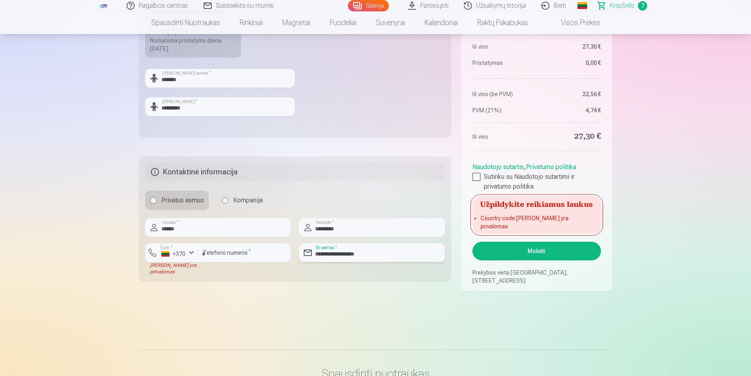
type input "**********"
click at [536, 252] on button "Mokėti" at bounding box center [536, 251] width 129 height 19
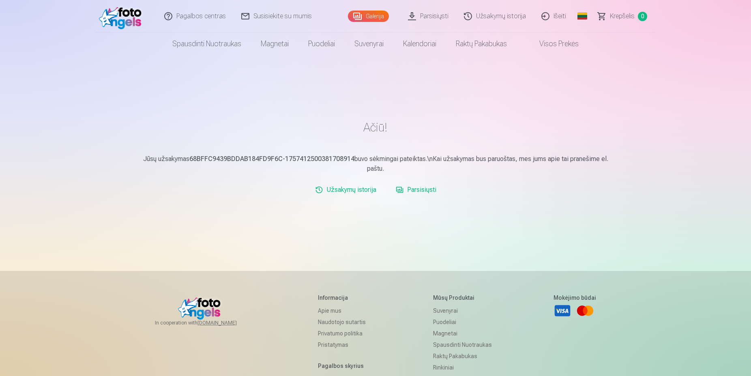
click at [435, 19] on link "Parsisiųsti" at bounding box center [429, 16] width 56 height 32
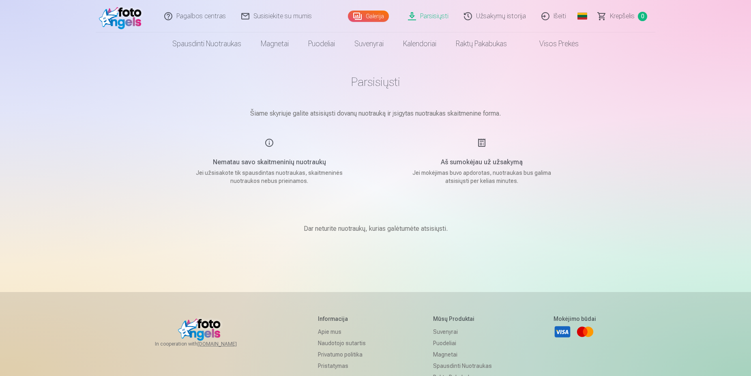
click at [499, 15] on link "Užsakymų istorija" at bounding box center [494, 16] width 77 height 32
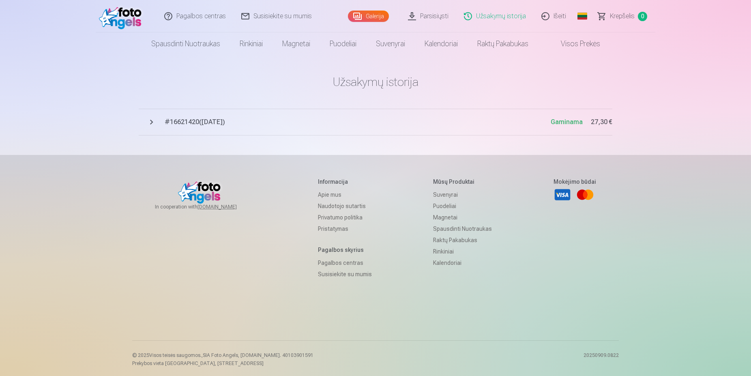
click at [188, 122] on span "# 16621420 ( 9.09.2025 )" at bounding box center [358, 122] width 386 height 10
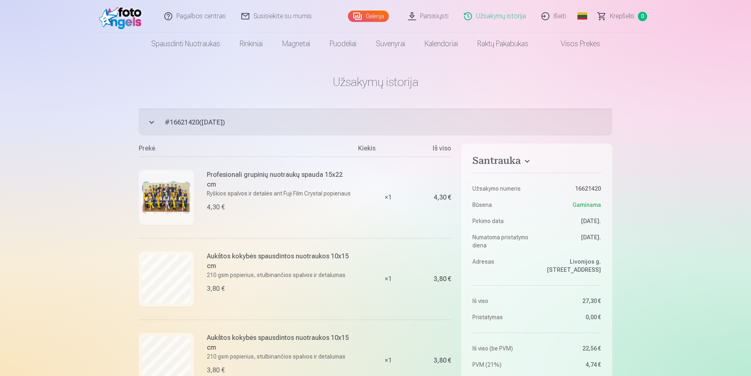
click at [426, 15] on link "Parsisiųsti" at bounding box center [429, 16] width 56 height 32
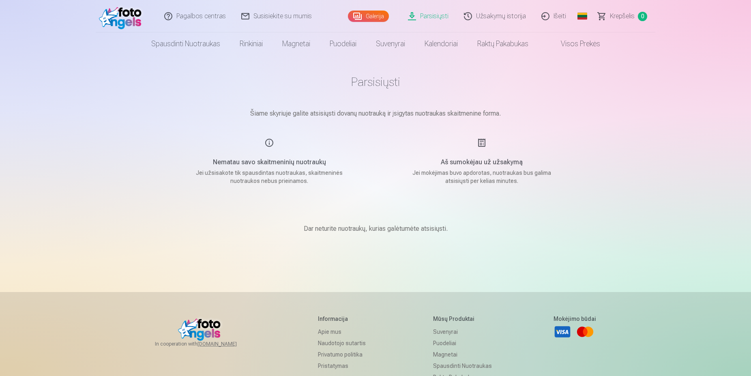
click at [421, 18] on link "Parsisiųsti" at bounding box center [429, 16] width 56 height 32
click at [288, 182] on p "Jei užsisakote tik spausdintas nuotraukas, skaitmeninės nuotraukos nebus priein…" at bounding box center [269, 177] width 154 height 16
click at [269, 140] on div "Nematau savo skaitmeninių nuotraukų Jei užsisakote tik spausdintas nuotraukas, …" at bounding box center [269, 161] width 193 height 47
